Goal: Transaction & Acquisition: Obtain resource

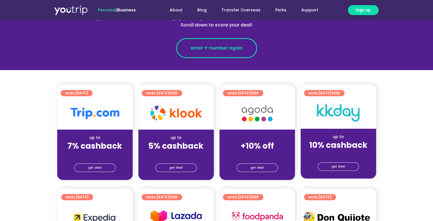
scroll to position [85, 0]
click at [215, 50] on span "enter Y-number again" at bounding box center [217, 48] width 52 height 7
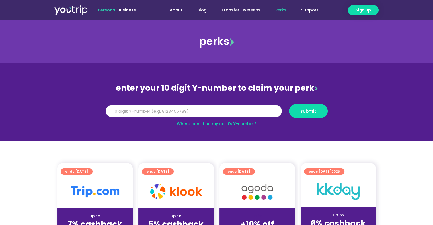
click at [194, 113] on input "Y Number" at bounding box center [194, 111] width 176 height 13
click at [171, 111] on input "Y Number" at bounding box center [194, 111] width 176 height 13
paste input "8171159889"
type input "8171159889"
click at [288, 113] on div "submit" at bounding box center [308, 111] width 46 height 14
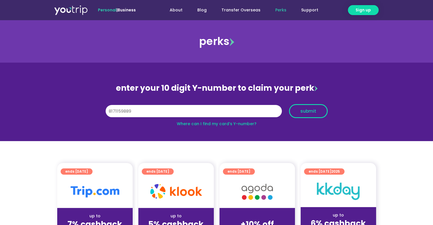
click at [297, 111] on span "submit" at bounding box center [308, 111] width 29 height 4
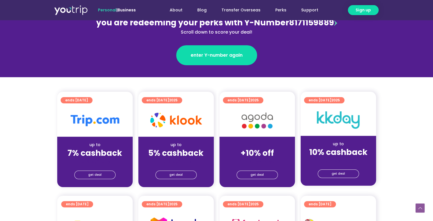
scroll to position [114, 0]
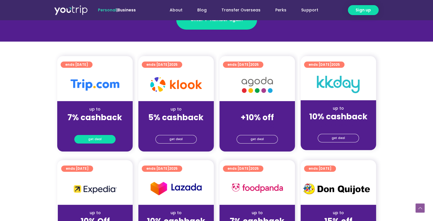
click at [96, 137] on span "get deal" at bounding box center [94, 139] width 13 height 8
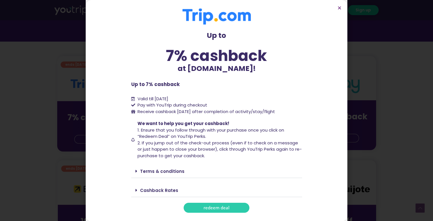
click at [239, 205] on link "redeem deal" at bounding box center [217, 208] width 66 height 10
click at [221, 210] on span "redeem deal" at bounding box center [216, 207] width 26 height 4
